Goal: Information Seeking & Learning: Learn about a topic

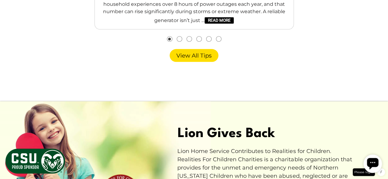
scroll to position [1478, 0]
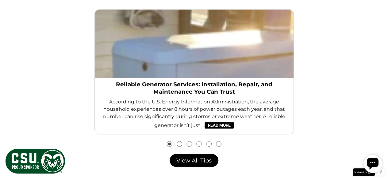
scroll to position [1375, 0]
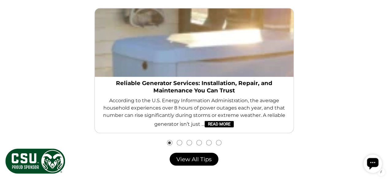
click at [178, 144] on button "Go to slide 2" at bounding box center [179, 142] width 5 height 5
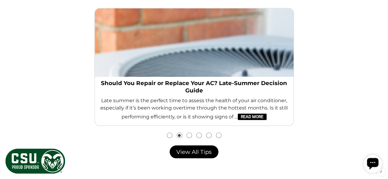
click at [189, 134] on button "Go to slide 3" at bounding box center [189, 135] width 5 height 5
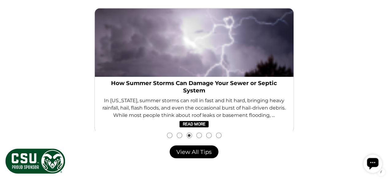
click at [168, 135] on button "Go to slide 1" at bounding box center [169, 135] width 5 height 5
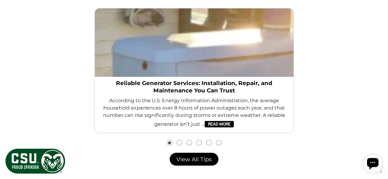
click at [187, 143] on button "Go to slide 3" at bounding box center [189, 142] width 5 height 5
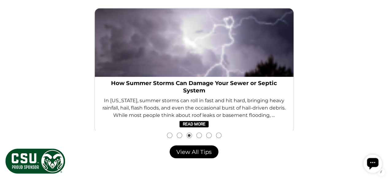
click at [204, 32] on img "slide 3 (centered)" at bounding box center [194, 42] width 199 height 69
click at [199, 135] on button "Go to slide 4" at bounding box center [198, 135] width 5 height 5
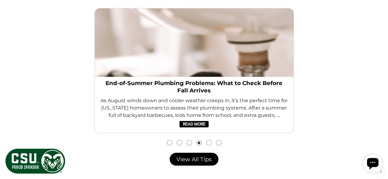
click at [207, 141] on button "Go to slide 5" at bounding box center [208, 142] width 5 height 5
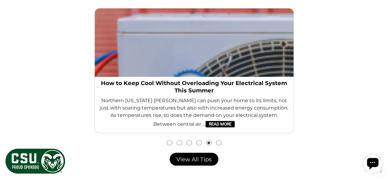
click at [219, 143] on button "Go to slide 6" at bounding box center [218, 142] width 5 height 5
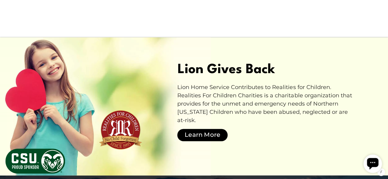
scroll to position [1537, 0]
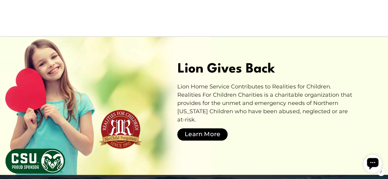
click at [206, 69] on span "Lion Gives Back" at bounding box center [225, 69] width 97 height 21
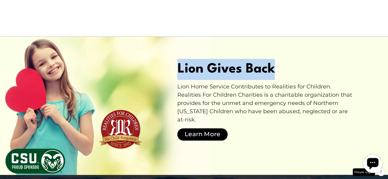
click at [206, 69] on span "Lion Gives Back" at bounding box center [225, 69] width 97 height 21
copy span "Lion Gives Back"
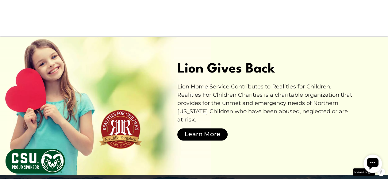
click at [212, 108] on div "Lion Home Service Contributes to Realities for Children. Realities For Children…" at bounding box center [266, 112] width 178 height 59
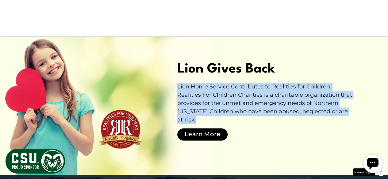
click at [212, 108] on div "Lion Home Service Contributes to Realities for Children. Realities For Children…" at bounding box center [266, 112] width 178 height 59
copy div "Lion Home Service Contributes to Realities for Children. Realities For Children…"
click at [212, 108] on div "Lion Home Service Contributes to Realities for Children. Realities For Children…" at bounding box center [266, 112] width 178 height 59
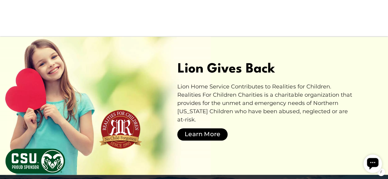
click at [208, 104] on div "Lion Home Service Contributes to Realities for Children. Realities For Children…" at bounding box center [266, 112] width 178 height 59
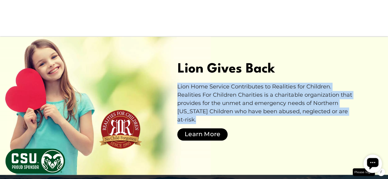
click at [208, 104] on div "Lion Home Service Contributes to Realities for Children. Realities For Children…" at bounding box center [266, 112] width 178 height 59
copy div "Lion Home Service Contributes to Realities for Children. Realities For Children…"
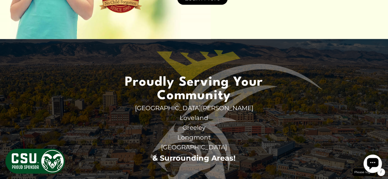
click at [194, 87] on span "Proudly Serving Your Community" at bounding box center [193, 90] width 153 height 28
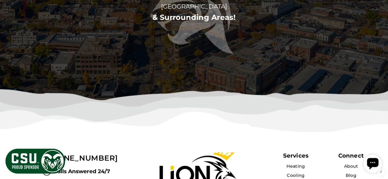
scroll to position [1830, 0]
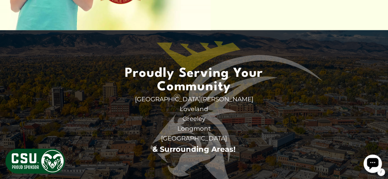
scroll to position [1683, 0]
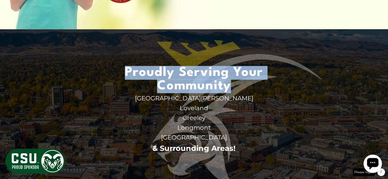
drag, startPoint x: 123, startPoint y: 57, endPoint x: 246, endPoint y: 78, distance: 124.7
click at [246, 78] on ul "Proudly Serving Your Community Fort Collins Back AC Repair AC Replacement & Ins…" at bounding box center [194, 110] width 173 height 108
copy span "Proudly Serving Your Community"
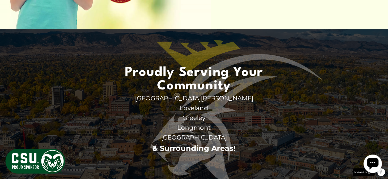
click at [159, 113] on span "Greeley" at bounding box center [193, 118] width 153 height 10
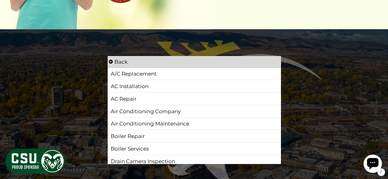
click at [112, 60] on icon at bounding box center [111, 62] width 4 height 4
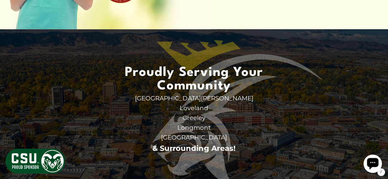
click at [129, 103] on span "Loveland" at bounding box center [193, 108] width 153 height 10
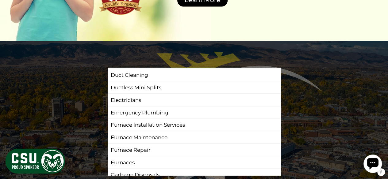
scroll to position [1669, 0]
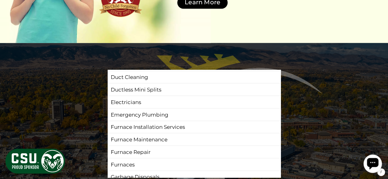
click at [63, 60] on section "Proudly Serving Your Community Fort Collins Back AC Repair AC Replacement & Ins…" at bounding box center [194, 97] width 388 height 324
click at [77, 49] on section "Proudly Serving Your Community Fort Collins Back AC Repair AC Replacement & Ins…" at bounding box center [194, 97] width 388 height 324
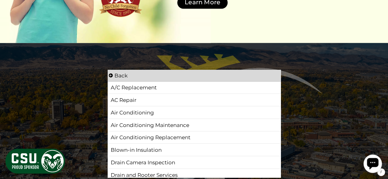
click at [112, 74] on icon at bounding box center [111, 76] width 4 height 4
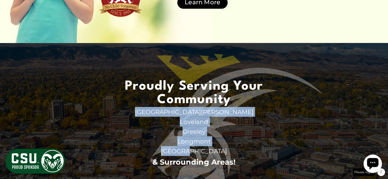
drag, startPoint x: 175, startPoint y: 103, endPoint x: 215, endPoint y: 146, distance: 58.8
click at [215, 146] on ul "Proudly Serving Your Community Fort Collins Back AC Repair AC Replacement & Ins…" at bounding box center [194, 124] width 173 height 108
copy ul "Fort Collins Back AC Repair AC Replacement & Installation Air Conditioning Air …"
click at [194, 117] on span "Loveland" at bounding box center [193, 122] width 153 height 10
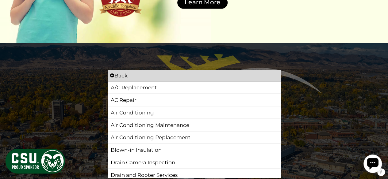
click at [84, 117] on section "Proudly Serving Your Community Fort Collins Back AC Repair AC Replacement & Ins…" at bounding box center [194, 97] width 388 height 324
click at [112, 71] on li "Back" at bounding box center [194, 76] width 173 height 12
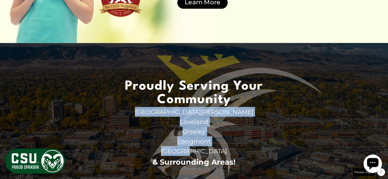
copy ul "Fort Collins Back AC Repair AC Replacement & Installation Air Conditioning Air …"
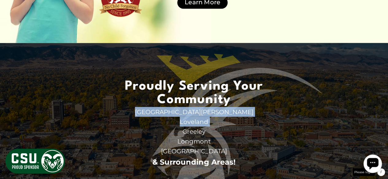
drag, startPoint x: 176, startPoint y: 103, endPoint x: 45, endPoint y: 121, distance: 131.6
click at [45, 121] on section "Proudly Serving Your Community Fort Collins Back AC Repair AC Replacement & Ins…" at bounding box center [194, 97] width 388 height 324
click at [180, 54] on img at bounding box center [236, 126] width 172 height 145
click at [286, 155] on img at bounding box center [236, 126] width 172 height 145
click at [284, 149] on img at bounding box center [236, 126] width 172 height 145
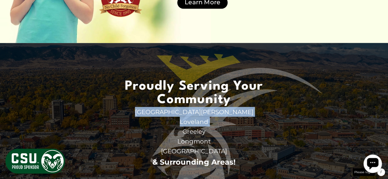
click at [317, 168] on img at bounding box center [236, 126] width 172 height 145
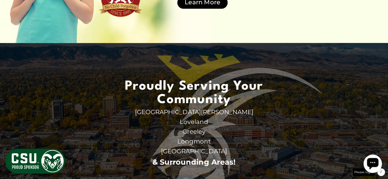
click at [326, 126] on section "Proudly Serving Your Community Fort Collins Back AC Repair AC Replacement & Ins…" at bounding box center [194, 97] width 388 height 324
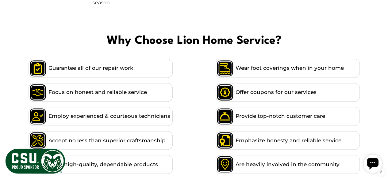
scroll to position [456, 0]
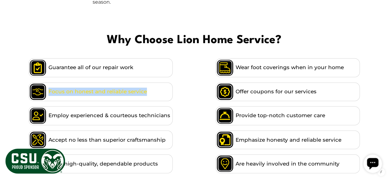
copy span "Focus on honest and reliable service"
drag, startPoint x: 179, startPoint y: 93, endPoint x: 25, endPoint y: 87, distance: 154.3
click at [25, 87] on div "Guarantee all of our repair work Wear foot coverings when in your home Focus on…" at bounding box center [194, 116] width 378 height 120
click at [193, 104] on ul "Guarantee all of our repair work Wear foot coverings when in your home Focus on…" at bounding box center [194, 116] width 331 height 120
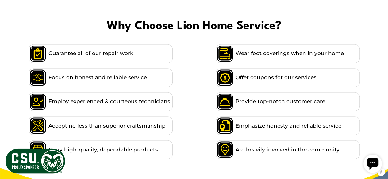
scroll to position [473, 0]
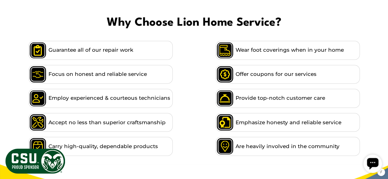
drag, startPoint x: 35, startPoint y: 96, endPoint x: 18, endPoint y: 99, distance: 17.2
click at [18, 99] on div "Guarantee all of our repair work Wear foot coverings when in your home Focus on…" at bounding box center [194, 98] width 378 height 120
click at [176, 101] on ul "Guarantee all of our repair work Wear foot coverings when in your home Focus on…" at bounding box center [194, 98] width 331 height 120
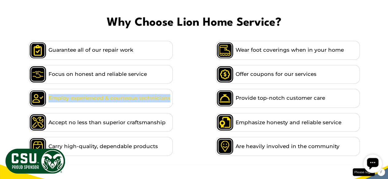
copy span "Employ experienced & courteous technicians"
drag, startPoint x: 175, startPoint y: 98, endPoint x: 10, endPoint y: 98, distance: 165.2
click at [10, 98] on div "Guarantee all of our repair work Wear foot coverings when in your home Focus on…" at bounding box center [194, 98] width 378 height 120
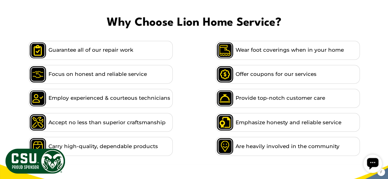
click at [10, 98] on div "Guarantee all of our repair work Wear foot coverings when in your home Focus on…" at bounding box center [194, 98] width 378 height 120
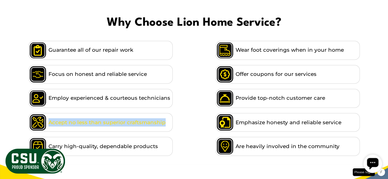
copy span "Accept no less than superior craftsmanship"
drag, startPoint x: 179, startPoint y: 119, endPoint x: 10, endPoint y: 124, distance: 169.0
click at [10, 124] on div "Guarantee all of our repair work Wear foot coverings when in your home Focus on…" at bounding box center [194, 98] width 378 height 120
click at [186, 148] on ul "Guarantee all of our repair work Wear foot coverings when in your home Focus on…" at bounding box center [194, 98] width 331 height 120
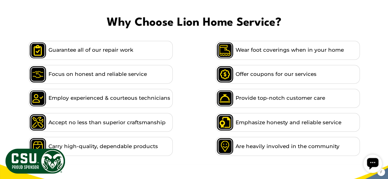
drag, startPoint x: 187, startPoint y: 148, endPoint x: 180, endPoint y: 143, distance: 8.5
click at [180, 143] on ul "Guarantee all of our repair work Wear foot coverings when in your home Focus on…" at bounding box center [194, 98] width 331 height 120
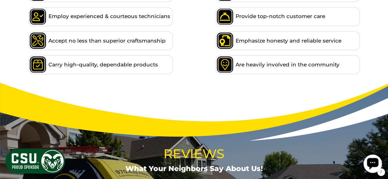
scroll to position [555, 0]
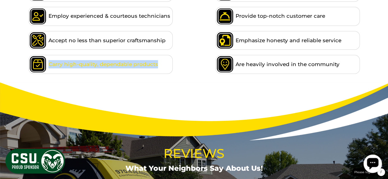
drag, startPoint x: 180, startPoint y: 64, endPoint x: 46, endPoint y: 63, distance: 133.7
click at [46, 63] on ul "Guarantee all of our repair work Wear foot coverings when in your home Focus on…" at bounding box center [194, 16] width 331 height 120
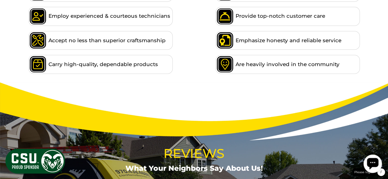
click at [17, 71] on div "Guarantee all of our repair work Wear foot coverings when in your home Focus on…" at bounding box center [194, 16] width 378 height 120
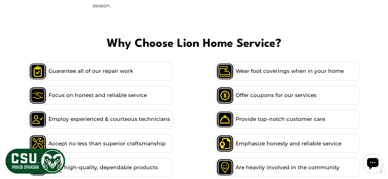
scroll to position [451, 0]
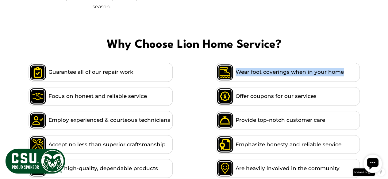
drag, startPoint x: 371, startPoint y: 68, endPoint x: 200, endPoint y: 74, distance: 170.8
click at [200, 74] on div "Guarantee all of our repair work Wear foot coverings when in your home Focus on…" at bounding box center [194, 120] width 378 height 120
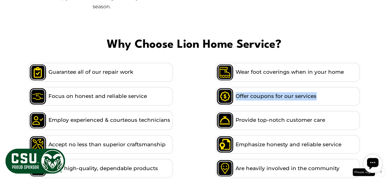
drag, startPoint x: 367, startPoint y: 97, endPoint x: 204, endPoint y: 93, distance: 162.5
click at [204, 93] on div "Guarantee all of our repair work Wear foot coverings when in your home Focus on…" at bounding box center [194, 120] width 378 height 120
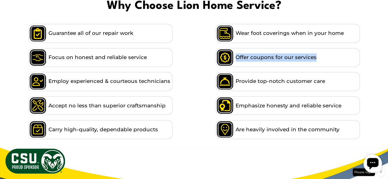
scroll to position [493, 0]
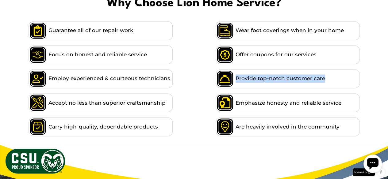
drag, startPoint x: 369, startPoint y: 78, endPoint x: 188, endPoint y: 83, distance: 180.6
click at [188, 83] on div "Guarantee all of our repair work Wear foot coverings when in your home Focus on…" at bounding box center [194, 79] width 378 height 120
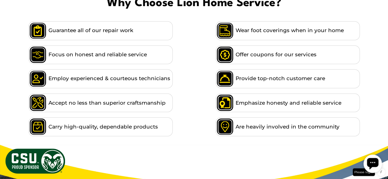
click at [363, 105] on div "Guarantee all of our repair work Wear foot coverings when in your home Focus on…" at bounding box center [194, 79] width 378 height 120
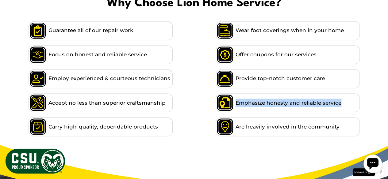
drag, startPoint x: 363, startPoint y: 103, endPoint x: 197, endPoint y: 100, distance: 166.5
click at [197, 100] on div "Guarantee all of our repair work Wear foot coverings when in your home Focus on…" at bounding box center [194, 79] width 378 height 120
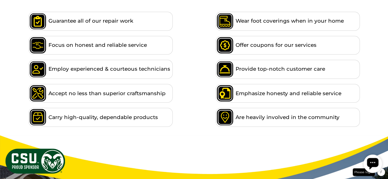
click at [368, 119] on div "Guarantee all of our repair work Wear foot coverings when in your home Focus on…" at bounding box center [194, 69] width 378 height 120
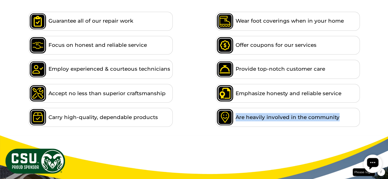
drag, startPoint x: 368, startPoint y: 118, endPoint x: 192, endPoint y: 128, distance: 175.7
click at [192, 128] on div "Guarantee all of our repair work Wear foot coverings when in your home Focus on…" at bounding box center [194, 69] width 378 height 120
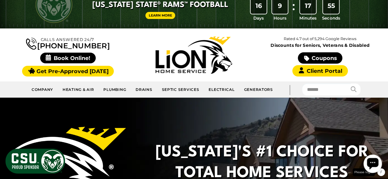
scroll to position [0, 0]
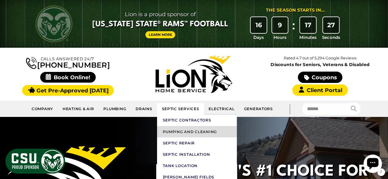
click at [180, 133] on link "Pumping and Cleaning" at bounding box center [197, 131] width 80 height 11
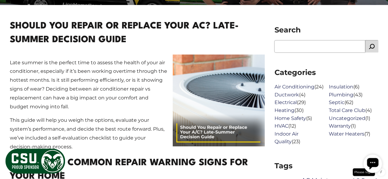
click at [78, 89] on p "Late summer is the perfect time to assess the health of your air conditioner, e…" at bounding box center [137, 81] width 255 height 62
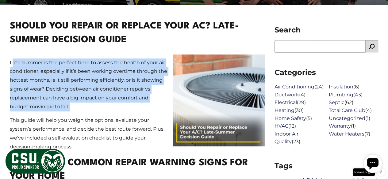
click at [78, 89] on p "Late summer is the perfect time to assess the health of your air conditioner, e…" at bounding box center [137, 81] width 255 height 62
copy div "Late summer is the perfect time to assess the health of your air conditioner, e…"
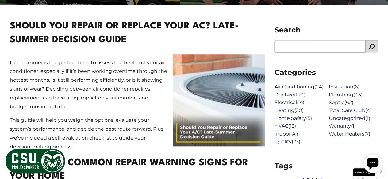
click at [80, 25] on h1 "Should You Repair or Replace Your AC? Late-Summer Decision Guide" at bounding box center [137, 34] width 255 height 28
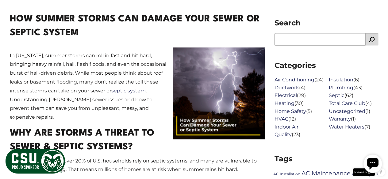
scroll to position [237, 0]
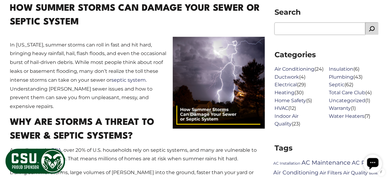
click at [92, 68] on p "In Colorado, summer storms can roll in fast and hit hard, bringing heavy rainfa…" at bounding box center [137, 71] width 255 height 79
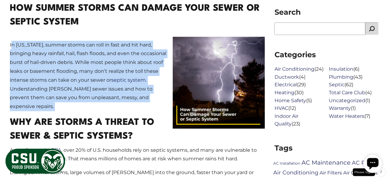
click at [92, 68] on p "In Colorado, summer storms can roll in fast and hit hard, bringing heavy rainfa…" at bounding box center [137, 71] width 255 height 79
copy div "In Colorado, summer storms can roll in fast and hit hard, bringing heavy rainfa…"
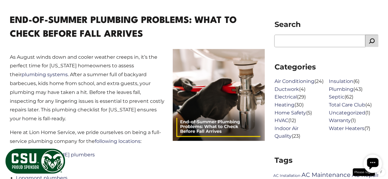
scroll to position [227, 0]
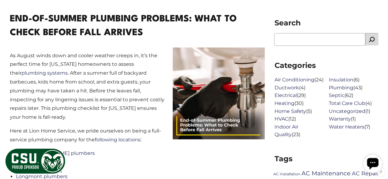
click at [105, 104] on p "As August winds down and cooler weather creeps in, it’s the perfect time for Co…" at bounding box center [137, 82] width 255 height 79
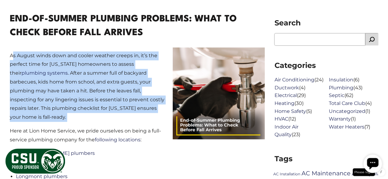
click at [105, 104] on p "As August winds down and cooler weather creeps in, it’s the perfect time for Co…" at bounding box center [137, 82] width 255 height 79
copy div "As August winds down and cooler weather creeps in, it’s the perfect time for Co…"
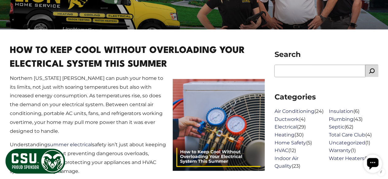
scroll to position [195, 0]
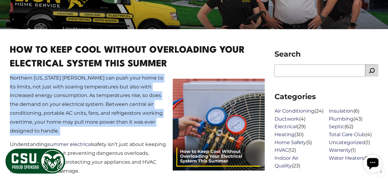
copy div "Northern Colorado summers can push your home to its limits, not just with soari…"
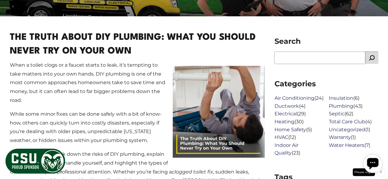
scroll to position [211, 0]
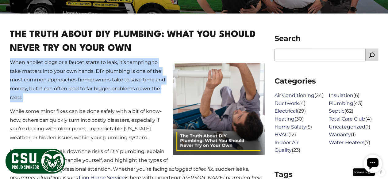
copy div "When a toilet clogs or a faucet starts to leak, it’s tempting to take matters i…"
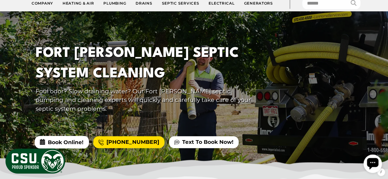
scroll to position [106, 0]
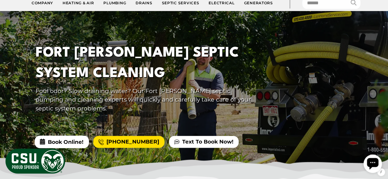
click at [261, 78] on div "Fort [PERSON_NAME] Septic System Cleaning Foul odor? Slow draining water? Our F…" at bounding box center [147, 81] width 245 height 90
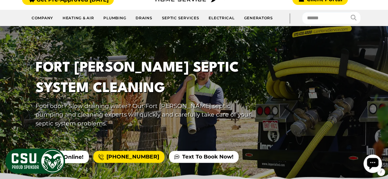
scroll to position [92, 0]
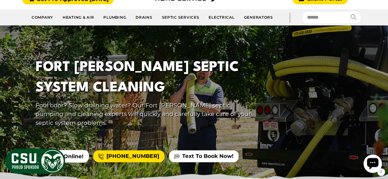
click at [176, 65] on h1 "Fort [PERSON_NAME] Septic System Cleaning" at bounding box center [147, 77] width 223 height 41
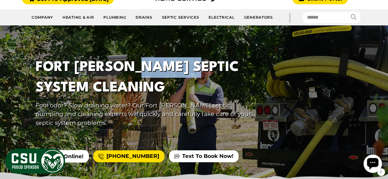
click at [176, 65] on h1 "Fort [PERSON_NAME] Septic System Cleaning" at bounding box center [147, 77] width 223 height 41
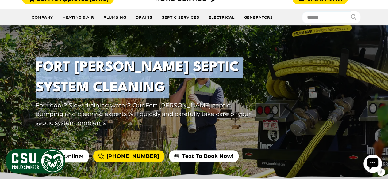
click at [176, 65] on h1 "Fort [PERSON_NAME] Septic System Cleaning" at bounding box center [147, 77] width 223 height 41
click at [162, 64] on h1 "Fort [PERSON_NAME] Septic System Cleaning" at bounding box center [147, 77] width 223 height 41
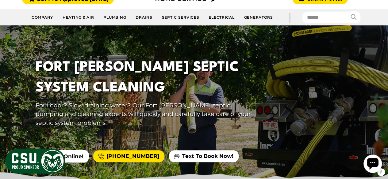
click at [158, 65] on h1 "Fort [PERSON_NAME] Septic System Cleaning" at bounding box center [147, 77] width 223 height 41
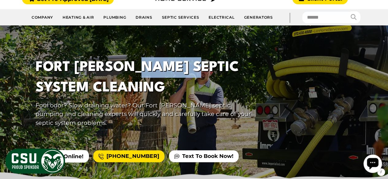
click at [158, 65] on h1 "Fort [PERSON_NAME] Septic System Cleaning" at bounding box center [147, 77] width 223 height 41
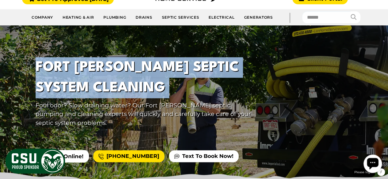
click at [158, 65] on h1 "Fort [PERSON_NAME] Septic System Cleaning" at bounding box center [147, 77] width 223 height 41
click at [156, 65] on h1 "Fort [PERSON_NAME] Septic System Cleaning" at bounding box center [147, 77] width 223 height 41
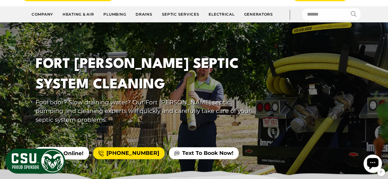
scroll to position [89, 0]
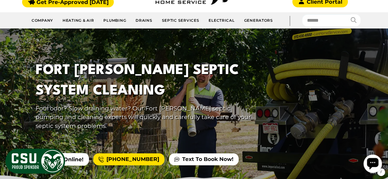
drag, startPoint x: 255, startPoint y: 69, endPoint x: 209, endPoint y: 91, distance: 51.0
click at [209, 91] on h1 "Fort [PERSON_NAME] Septic System Cleaning" at bounding box center [147, 80] width 223 height 41
click at [82, 75] on h1 "Fort [PERSON_NAME] Septic System Cleaning" at bounding box center [147, 80] width 223 height 41
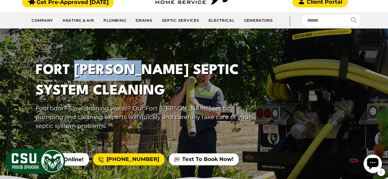
click at [82, 75] on h1 "Fort [PERSON_NAME] Septic System Cleaning" at bounding box center [147, 80] width 223 height 41
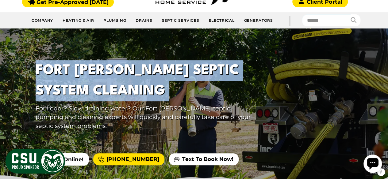
click at [82, 75] on h1 "Fort [PERSON_NAME] Septic System Cleaning" at bounding box center [147, 80] width 223 height 41
copy h1 "Fort [PERSON_NAME] Septic System Cleaning"
click at [166, 99] on h1 "Fort [PERSON_NAME] Septic System Cleaning" at bounding box center [147, 80] width 223 height 41
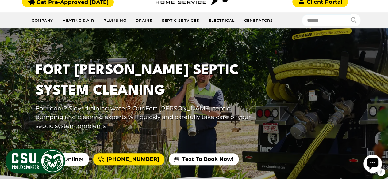
click at [170, 120] on p "Foul odor? Slow draining water? Our Fort [PERSON_NAME] septic pumping and clean…" at bounding box center [147, 117] width 223 height 26
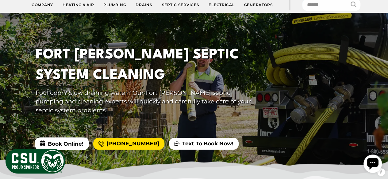
scroll to position [106, 0]
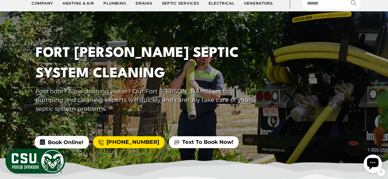
click at [117, 92] on p "Foul odor? Slow draining water? Our Fort [PERSON_NAME] septic pumping and clean…" at bounding box center [147, 100] width 223 height 26
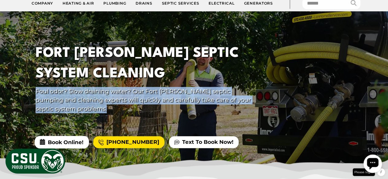
click at [117, 92] on p "Foul odor? Slow draining water? Our Fort [PERSON_NAME] septic pumping and clean…" at bounding box center [147, 100] width 223 height 26
copy div "Foul odor? Slow draining water? Our Fort [PERSON_NAME] septic pumping and clean…"
click at [117, 92] on p "Foul odor? Slow draining water? Our Fort [PERSON_NAME] septic pumping and clean…" at bounding box center [147, 100] width 223 height 26
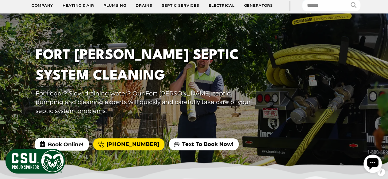
scroll to position [109, 0]
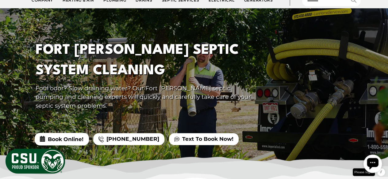
copy div "[PHONE_NUMBER]"
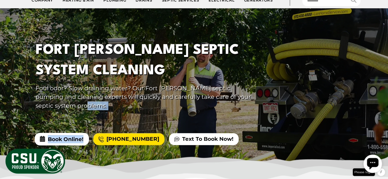
drag, startPoint x: 90, startPoint y: 137, endPoint x: 132, endPoint y: 118, distance: 46.8
click at [132, 118] on div "Fort [PERSON_NAME] Septic System Cleaning Foul odor? Slow draining water? Our F…" at bounding box center [194, 89] width 388 height 162
click at [132, 118] on div "Fort [PERSON_NAME] Septic System Cleaning Foul odor? Slow draining water? Our F…" at bounding box center [147, 78] width 245 height 90
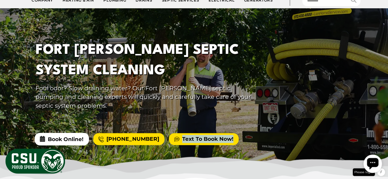
copy link "Text To Book Now!"
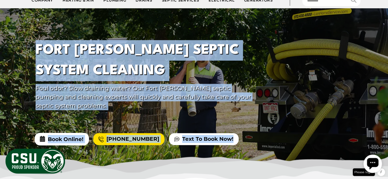
drag, startPoint x: 237, startPoint y: 141, endPoint x: 150, endPoint y: 125, distance: 88.6
click at [150, 125] on div "Fort [PERSON_NAME] Septic System Cleaning Foul odor? Slow draining water? Our F…" at bounding box center [194, 89] width 388 height 162
click at [150, 125] on div at bounding box center [194, 89] width 388 height 162
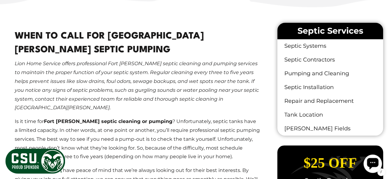
scroll to position [306, 0]
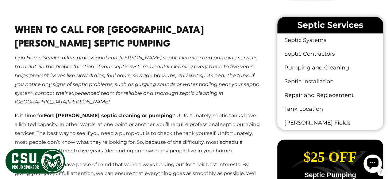
click at [74, 28] on h2 "When To Call For [GEOGRAPHIC_DATA][PERSON_NAME] Septic Pumping" at bounding box center [137, 38] width 245 height 28
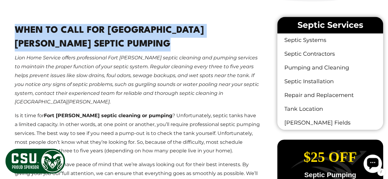
click at [74, 28] on h2 "When To Call For [GEOGRAPHIC_DATA][PERSON_NAME] Septic Pumping" at bounding box center [137, 38] width 245 height 28
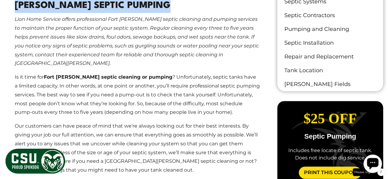
scroll to position [344, 0]
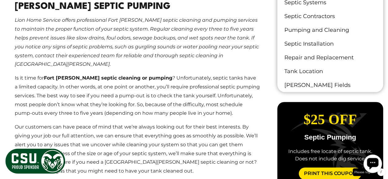
click at [39, 44] on em "Lion Home Service offers professional Fort [PERSON_NAME] septic cleaning and pu…" at bounding box center [137, 42] width 244 height 50
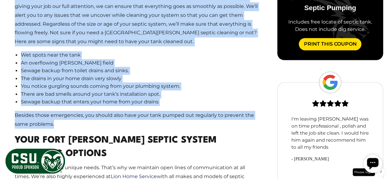
scroll to position [475, 0]
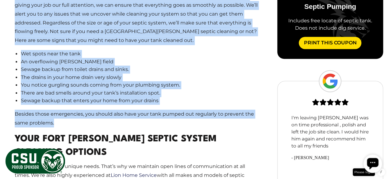
drag, startPoint x: 13, startPoint y: 16, endPoint x: 116, endPoint y: 98, distance: 131.3
click at [116, 98] on main "When To Call For [GEOGRAPHIC_DATA][PERSON_NAME] Septic Pumping Lion Home Servic…" at bounding box center [137, 158] width 265 height 626
copy main "Lore Ipsu Dolorsi ametco adipiscingel Sedd Eiusmod tempor incididu utl etdolor …"
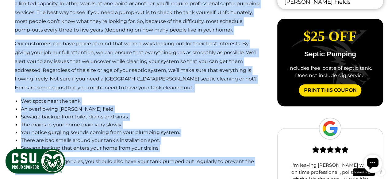
scroll to position [426, 0]
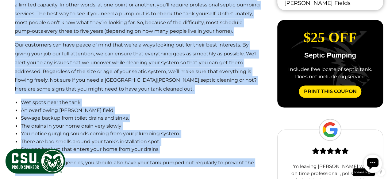
click at [50, 114] on li "Sewage backup from toilet drains and sinks." at bounding box center [140, 118] width 239 height 8
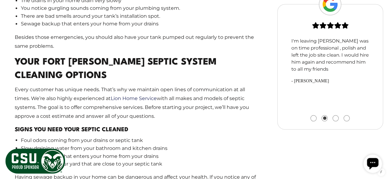
scroll to position [553, 0]
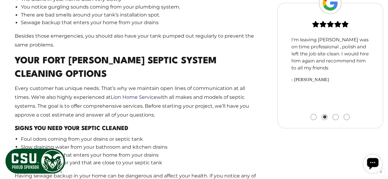
click at [48, 54] on h2 "Your Fort [PERSON_NAME] Septic System Cleaning Options" at bounding box center [137, 68] width 245 height 28
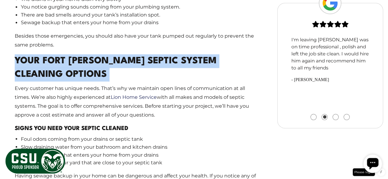
click at [48, 54] on h2 "Your Fort [PERSON_NAME] Septic System Cleaning Options" at bounding box center [137, 68] width 245 height 28
copy main "Your Fort [PERSON_NAME] Septic System Cleaning Options"
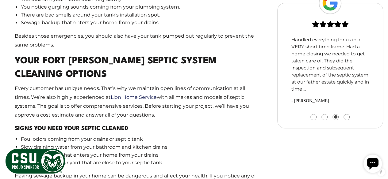
click at [68, 84] on p "Every customer has unique needs. That’s why we maintain open lines of communica…" at bounding box center [137, 101] width 245 height 35
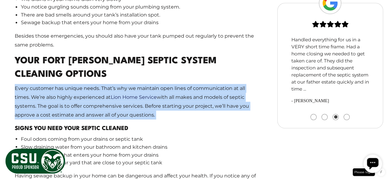
click at [68, 84] on p "Every customer has unique needs. That’s why we maintain open lines of communica…" at bounding box center [137, 101] width 245 height 35
copy main "Every customer has unique needs. That’s why we maintain open lines of communica…"
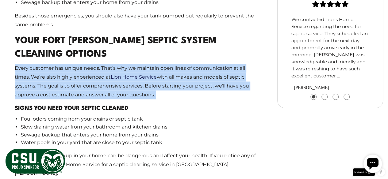
scroll to position [574, 0]
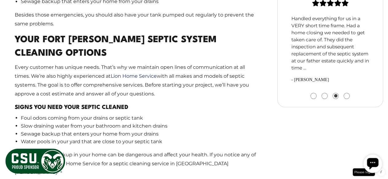
click at [94, 103] on h3 "Signs You Need Your Septic Cleaned" at bounding box center [137, 107] width 245 height 9
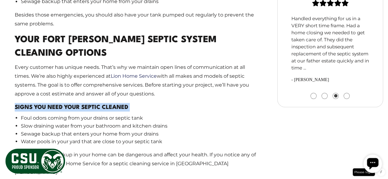
click at [94, 103] on h3 "Signs You Need Your Septic Cleaned" at bounding box center [137, 107] width 245 height 9
copy main "Signs You Need Your Septic Cleaned"
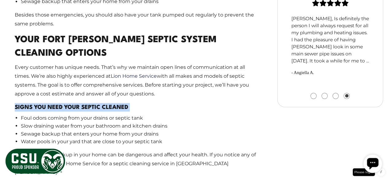
click at [21, 114] on li "Foul odors coming from your drains or septic tank" at bounding box center [140, 118] width 239 height 8
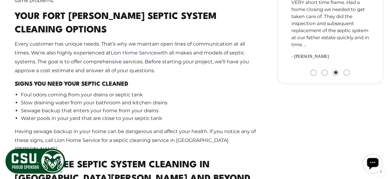
scroll to position [601, 0]
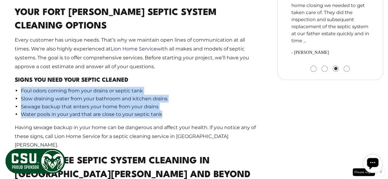
drag, startPoint x: 10, startPoint y: 66, endPoint x: 164, endPoint y: 92, distance: 156.0
click at [164, 92] on main "When To Call For [GEOGRAPHIC_DATA][PERSON_NAME] Septic Pumping Lion Home Servic…" at bounding box center [137, 32] width 265 height 626
copy ul "Foul odors coming from your drains or septic tank Slow draining water from your…"
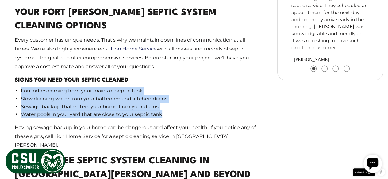
scroll to position [605, 0]
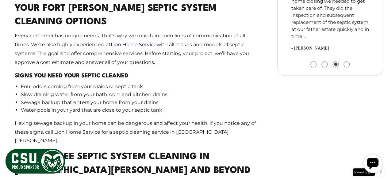
click at [101, 119] on p "Having sewage backup in your home can be dangerous and affect your health. If y…" at bounding box center [137, 132] width 245 height 26
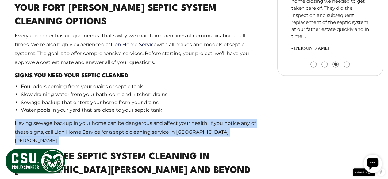
click at [101, 119] on p "Having sewage backup in your home can be dangerous and affect your health. If y…" at bounding box center [137, 132] width 245 height 26
copy main "Having sewage backup in your home can be dangerous and affect your health. If y…"
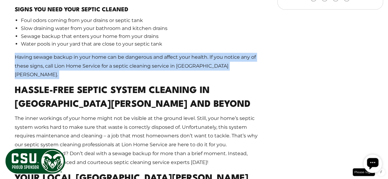
scroll to position [672, 0]
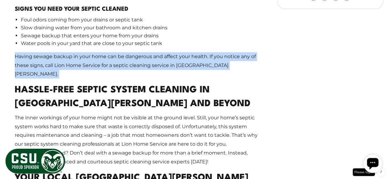
click at [75, 84] on h2 "Hassle-Free Septic System Cleaning In [GEOGRAPHIC_DATA][PERSON_NAME] And Beyond" at bounding box center [137, 98] width 245 height 28
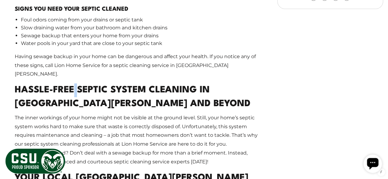
click at [75, 84] on h2 "Hassle-Free Septic System Cleaning In [GEOGRAPHIC_DATA][PERSON_NAME] And Beyond" at bounding box center [137, 98] width 245 height 28
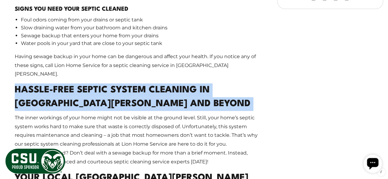
click at [75, 84] on h2 "Hassle-Free Septic System Cleaning In [GEOGRAPHIC_DATA][PERSON_NAME] And Beyond" at bounding box center [137, 98] width 245 height 28
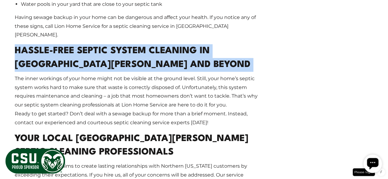
scroll to position [706, 0]
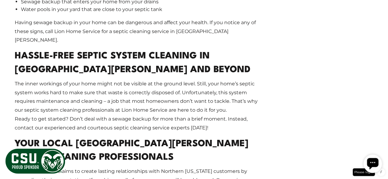
click at [95, 80] on p "The inner workings of your home might not be visible at the ground level. Still…" at bounding box center [137, 106] width 245 height 53
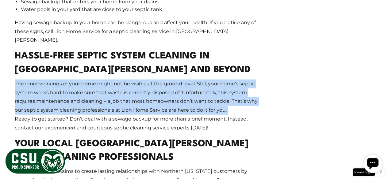
click at [95, 80] on p "The inner workings of your home might not be visible at the ground level. Still…" at bounding box center [137, 106] width 245 height 53
click at [82, 83] on p "The inner workings of your home might not be visible at the ground level. Still…" at bounding box center [137, 106] width 245 height 53
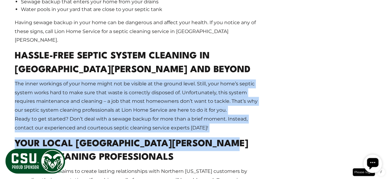
drag, startPoint x: 14, startPoint y: 50, endPoint x: 225, endPoint y: 101, distance: 217.3
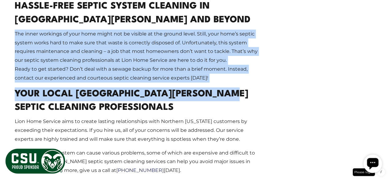
scroll to position [756, 0]
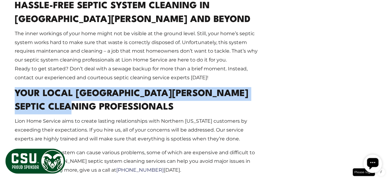
drag, startPoint x: 37, startPoint y: 63, endPoint x: 98, endPoint y: 78, distance: 62.8
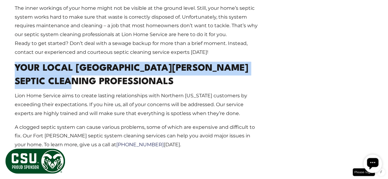
scroll to position [781, 0]
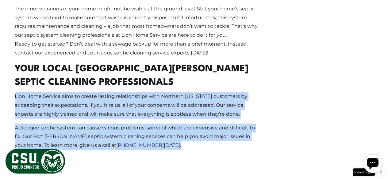
drag, startPoint x: 11, startPoint y: 64, endPoint x: 157, endPoint y: 117, distance: 154.7
click at [149, 92] on p "Lion Home Service aims to create lasting relationships with Northern [US_STATE]…" at bounding box center [137, 105] width 245 height 26
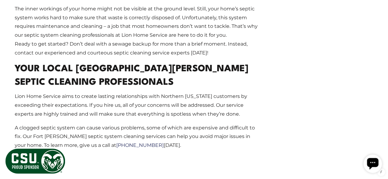
click at [61, 63] on h2 "Your Local [GEOGRAPHIC_DATA][PERSON_NAME] Septic Cleaning Professionals" at bounding box center [137, 77] width 245 height 28
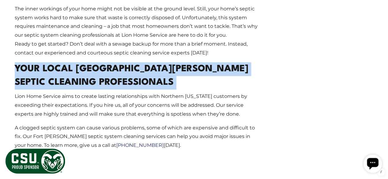
click at [61, 63] on h2 "Your Local [GEOGRAPHIC_DATA][PERSON_NAME] Septic Cleaning Professionals" at bounding box center [137, 77] width 245 height 28
click at [123, 143] on link "[PHONE_NUMBER]" at bounding box center [140, 146] width 48 height 6
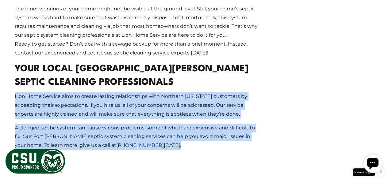
drag, startPoint x: 15, startPoint y: 66, endPoint x: 150, endPoint y: 126, distance: 147.5
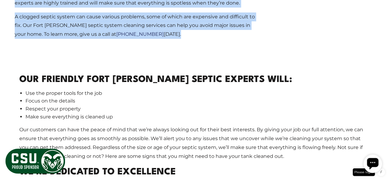
scroll to position [891, 0]
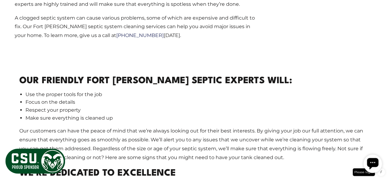
click at [172, 127] on p "Our customers can have the peace of mind that we’re always looking out for thei…" at bounding box center [193, 144] width 349 height 35
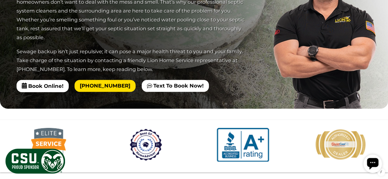
scroll to position [1274, 0]
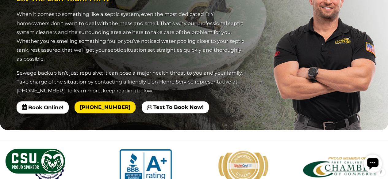
drag, startPoint x: 109, startPoint y: 76, endPoint x: 246, endPoint y: 75, distance: 137.0
click at [246, 101] on div "Book Online! [PHONE_NUMBER] Text To Book Now!" at bounding box center [132, 107] width 230 height 12
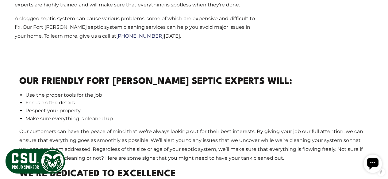
scroll to position [890, 0]
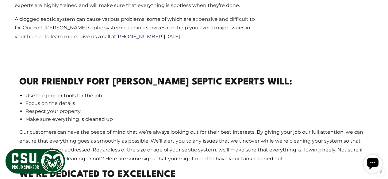
click at [104, 76] on h2 "Our Friendly Fort [PERSON_NAME] Septic Experts Will:" at bounding box center [193, 83] width 349 height 14
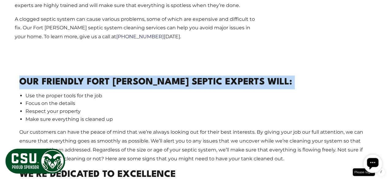
click at [104, 76] on h2 "Our Friendly Fort [PERSON_NAME] Septic Experts Will:" at bounding box center [193, 83] width 349 height 14
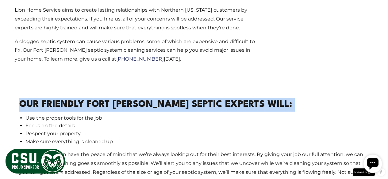
scroll to position [868, 0]
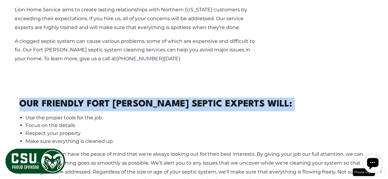
click at [118, 98] on h2 "Our Friendly Fort [PERSON_NAME] Septic Experts Will:" at bounding box center [193, 105] width 349 height 14
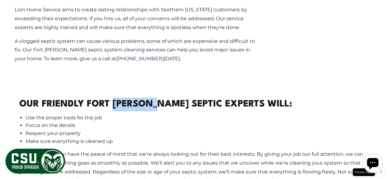
click at [118, 98] on h2 "Our Friendly Fort [PERSON_NAME] Septic Experts Will:" at bounding box center [193, 105] width 349 height 14
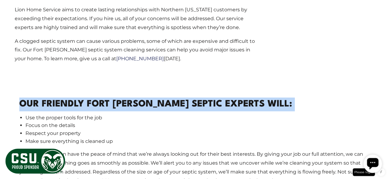
click at [118, 98] on h2 "Our Friendly Fort [PERSON_NAME] Septic Experts Will:" at bounding box center [193, 105] width 349 height 14
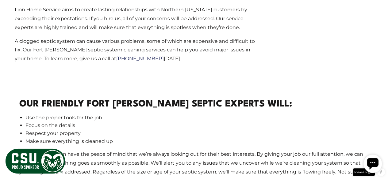
click at [80, 130] on li "Respect your property" at bounding box center [196, 134] width 343 height 8
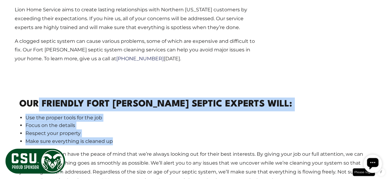
drag, startPoint x: 37, startPoint y: 74, endPoint x: 122, endPoint y: 113, distance: 93.3
click at [122, 138] on li "Make sure everything is cleaned up" at bounding box center [196, 142] width 343 height 8
drag, startPoint x: 12, startPoint y: 78, endPoint x: 75, endPoint y: 117, distance: 74.0
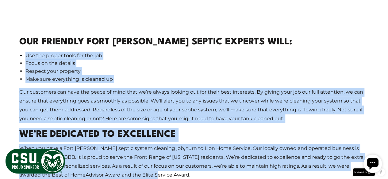
scroll to position [931, 0]
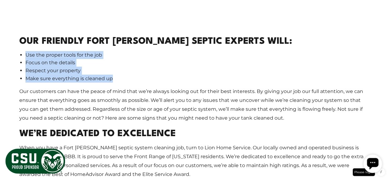
drag, startPoint x: 18, startPoint y: 84, endPoint x: 112, endPoint y: 47, distance: 100.9
click at [112, 47] on div "Our Friendly Fort [PERSON_NAME] Septic Experts Will: Use the proper tools for t…" at bounding box center [194, 156] width 359 height 272
click at [112, 75] on li "Make sure everything is cleaned up" at bounding box center [196, 79] width 343 height 8
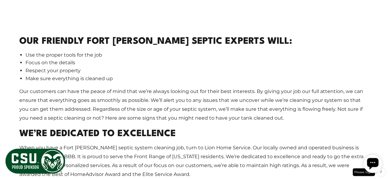
scroll to position [954, 0]
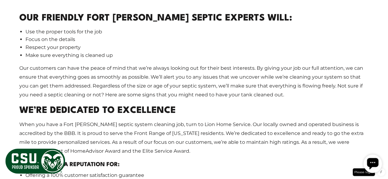
click at [109, 64] on p "Our customers can have the peace of mind that we’re always looking out for thei…" at bounding box center [193, 81] width 349 height 35
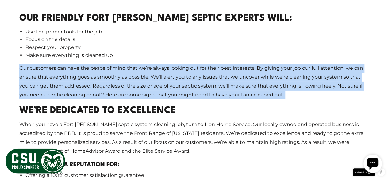
click at [109, 64] on p "Our customers can have the peace of mind that we’re always looking out for thei…" at bounding box center [193, 81] width 349 height 35
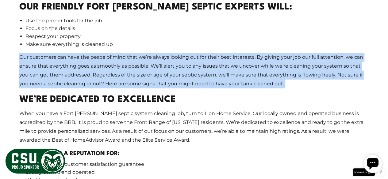
scroll to position [971, 0]
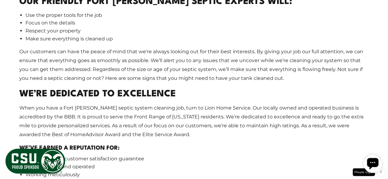
click at [71, 88] on h2 "We’re Dedicated To Excellence" at bounding box center [193, 95] width 349 height 14
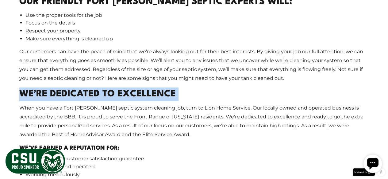
click at [71, 88] on h2 "We’re Dedicated To Excellence" at bounding box center [193, 95] width 349 height 14
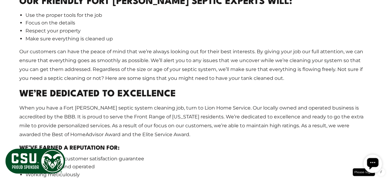
click at [106, 104] on p "When you have a Fort [PERSON_NAME] septic system cleaning job, turn to Lion Hom…" at bounding box center [193, 121] width 349 height 35
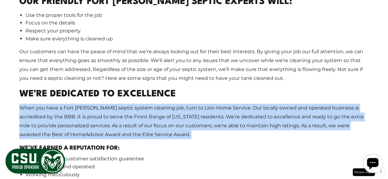
click at [106, 104] on p "When you have a Fort [PERSON_NAME] septic system cleaning job, turn to Lion Hom…" at bounding box center [193, 121] width 349 height 35
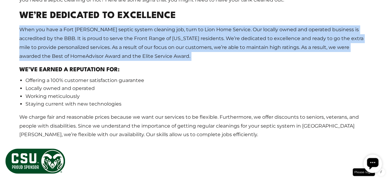
scroll to position [1051, 0]
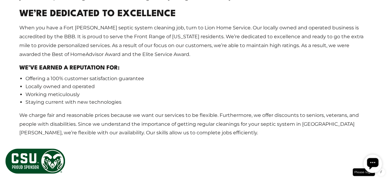
click at [67, 64] on h3 "We’ve earned a reputation for:" at bounding box center [193, 68] width 349 height 9
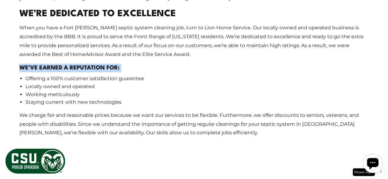
click at [67, 64] on h3 "We’ve earned a reputation for:" at bounding box center [193, 68] width 349 height 9
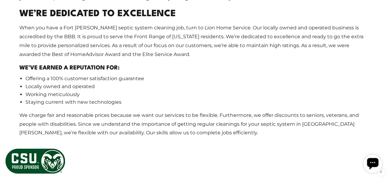
click at [185, 111] on p "We charge fair and reasonable prices because we want our services to be flexibl…" at bounding box center [193, 124] width 349 height 26
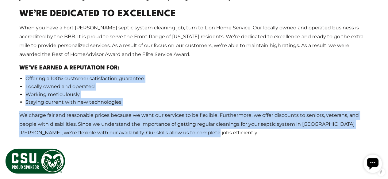
drag, startPoint x: 185, startPoint y: 101, endPoint x: 17, endPoint y: 48, distance: 176.2
click at [17, 48] on div "Our Friendly Fort [PERSON_NAME] Septic Experts Will: Use the proper tools for t…" at bounding box center [194, 36] width 359 height 272
